Goal: Navigation & Orientation: Find specific page/section

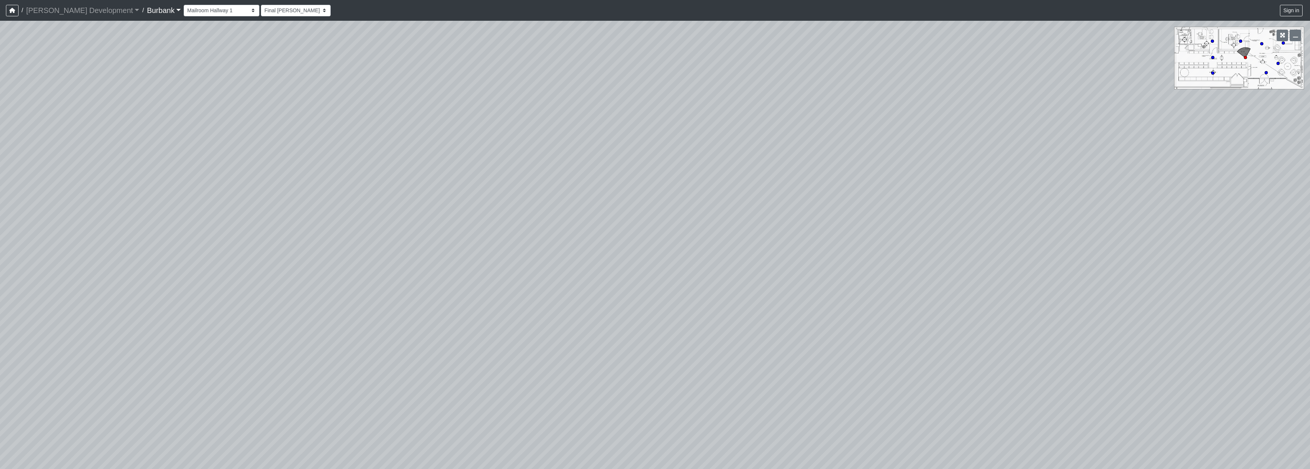
select select "qzw6rpaqwYniedWz1FTmNu"
drag, startPoint x: 672, startPoint y: 214, endPoint x: 538, endPoint y: 246, distance: 137.8
click at [538, 249] on div "Loading... Mailroom Hallway 2 Loading... Lobby Loading... Entry" at bounding box center [655, 245] width 1310 height 449
drag, startPoint x: 705, startPoint y: 237, endPoint x: 739, endPoint y: 203, distance: 48.5
click at [739, 203] on div "Loading... Mailroom Hallway 2 Loading... Lobby Loading... Entry" at bounding box center [655, 245] width 1310 height 449
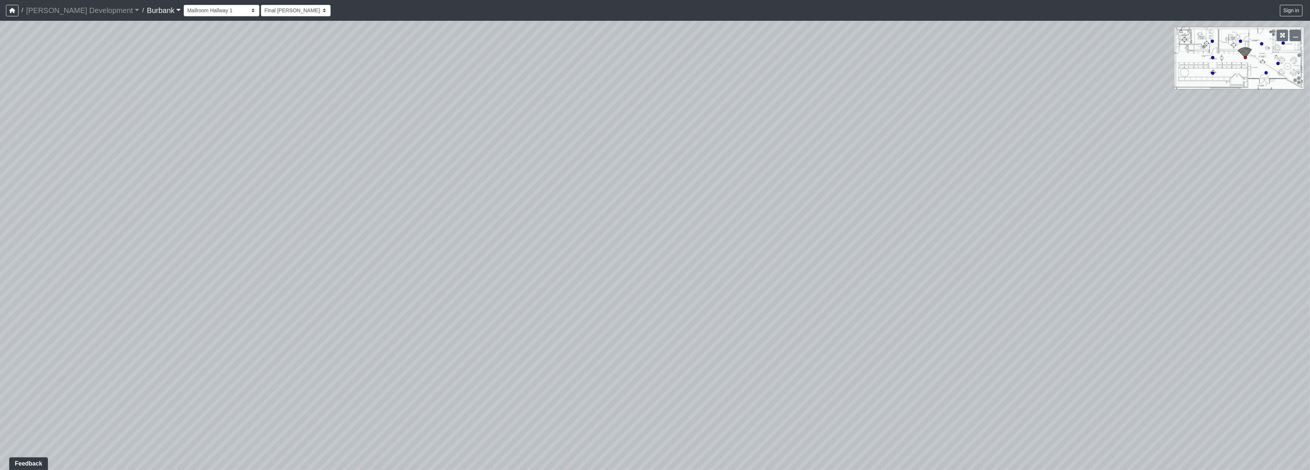
drag, startPoint x: 739, startPoint y: 206, endPoint x: 748, endPoint y: 206, distance: 8.6
click at [748, 206] on div "Loading... Mailroom Hallway 2 Loading... Lobby Loading... Entry" at bounding box center [655, 245] width 1310 height 449
